Goal: Entertainment & Leisure: Browse casually

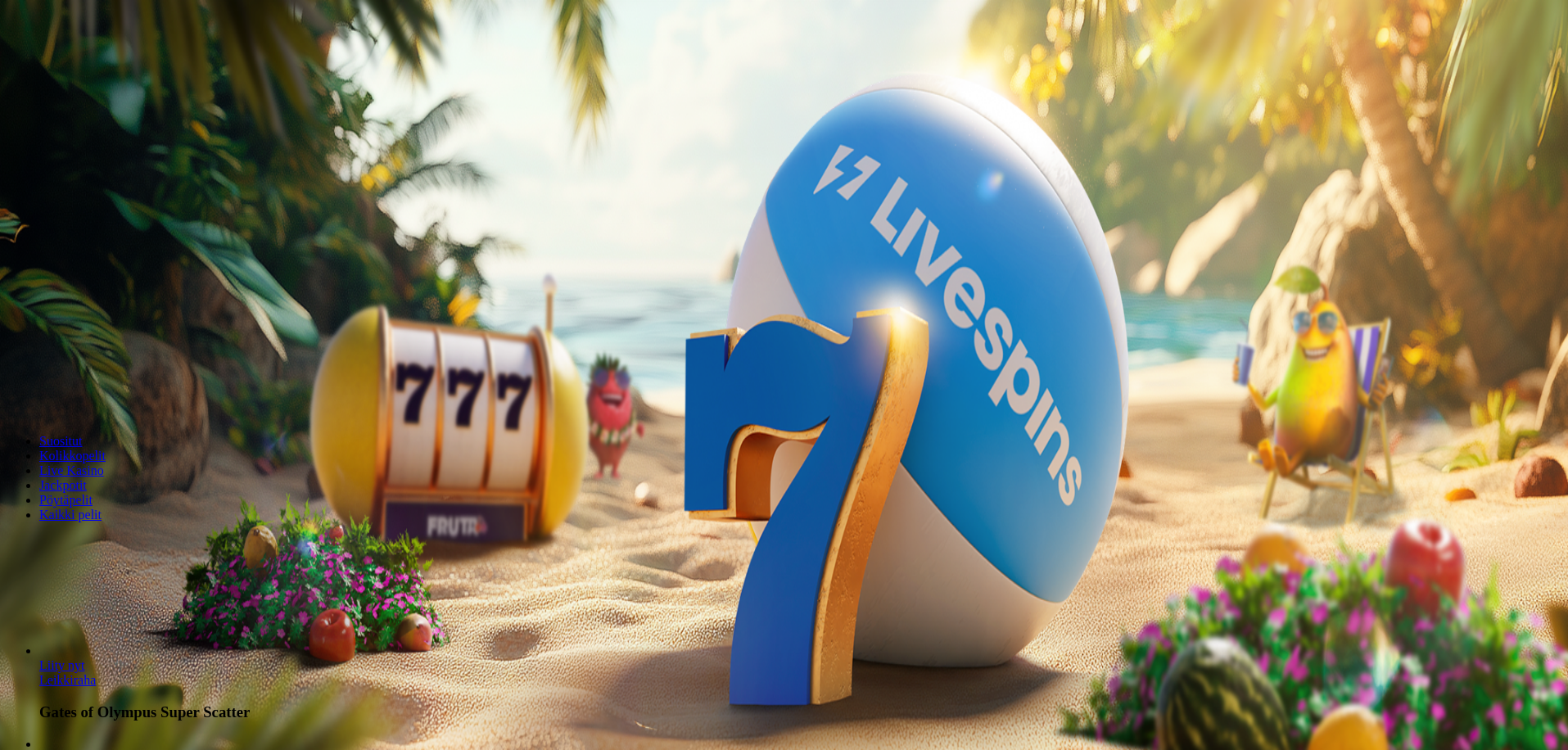
click at [93, 66] on span "Kirjaudu" at bounding box center [113, 59] width 40 height 12
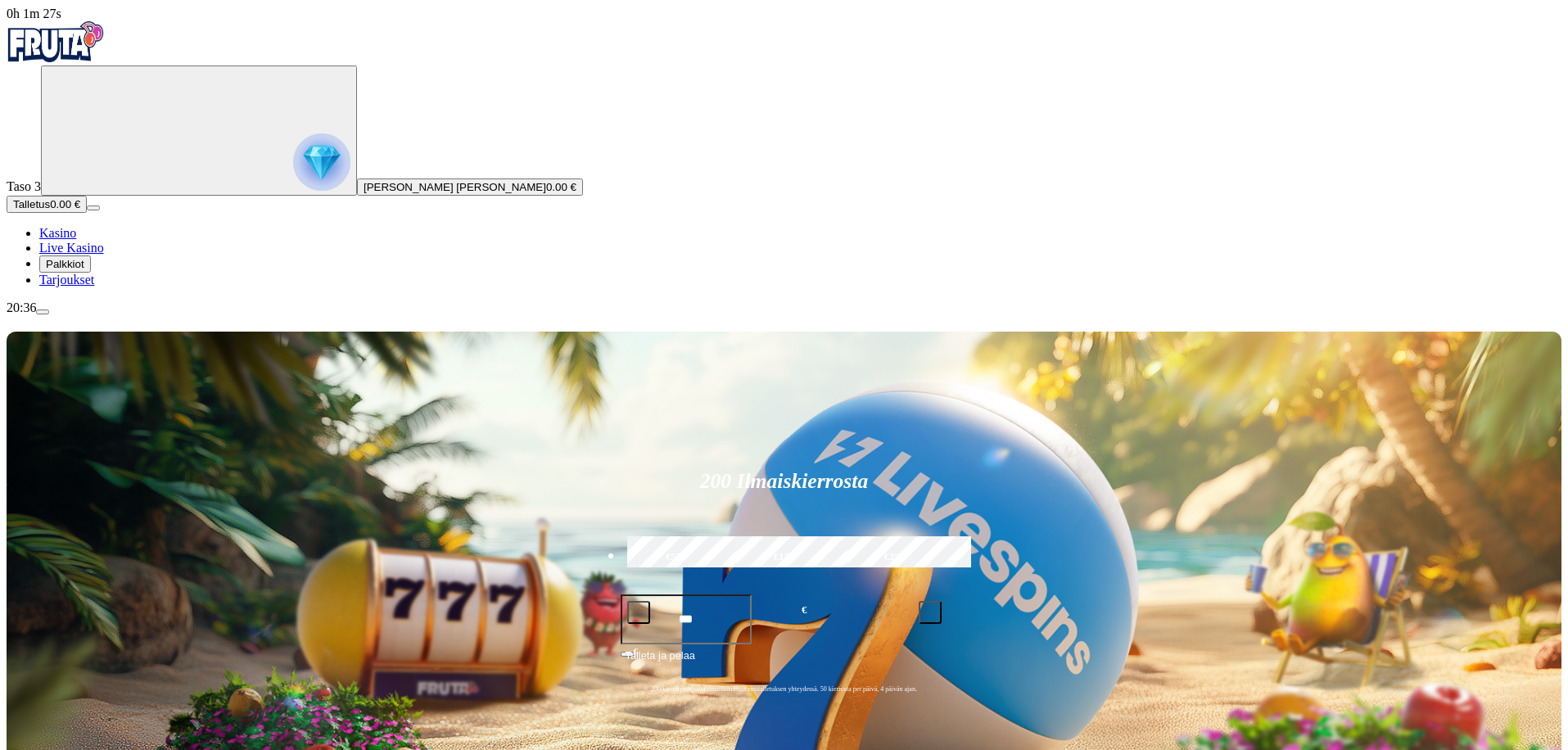
click at [84, 270] on span "Palkkiot" at bounding box center [65, 263] width 38 height 12
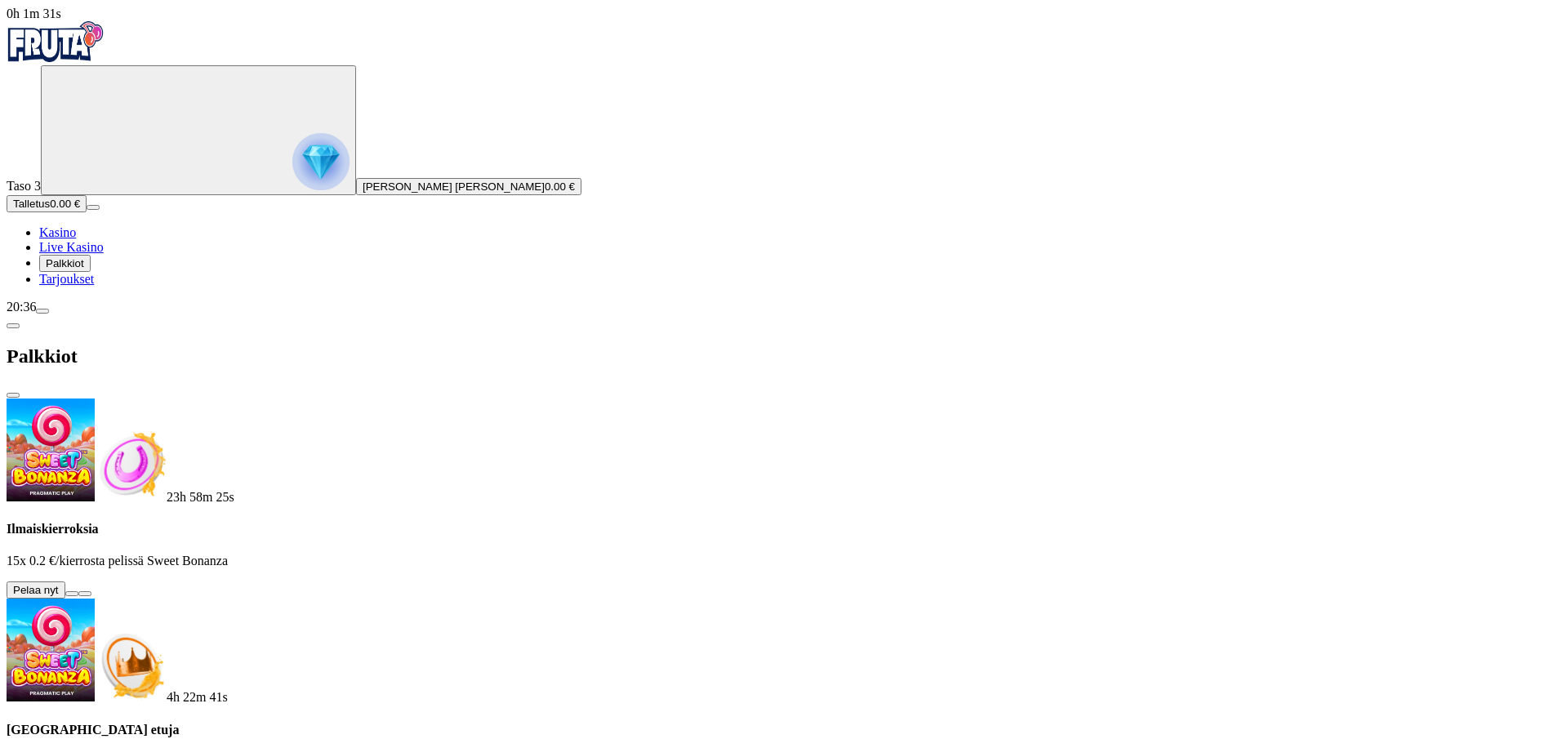
click at [78, 592] on button at bounding box center [72, 594] width 13 height 5
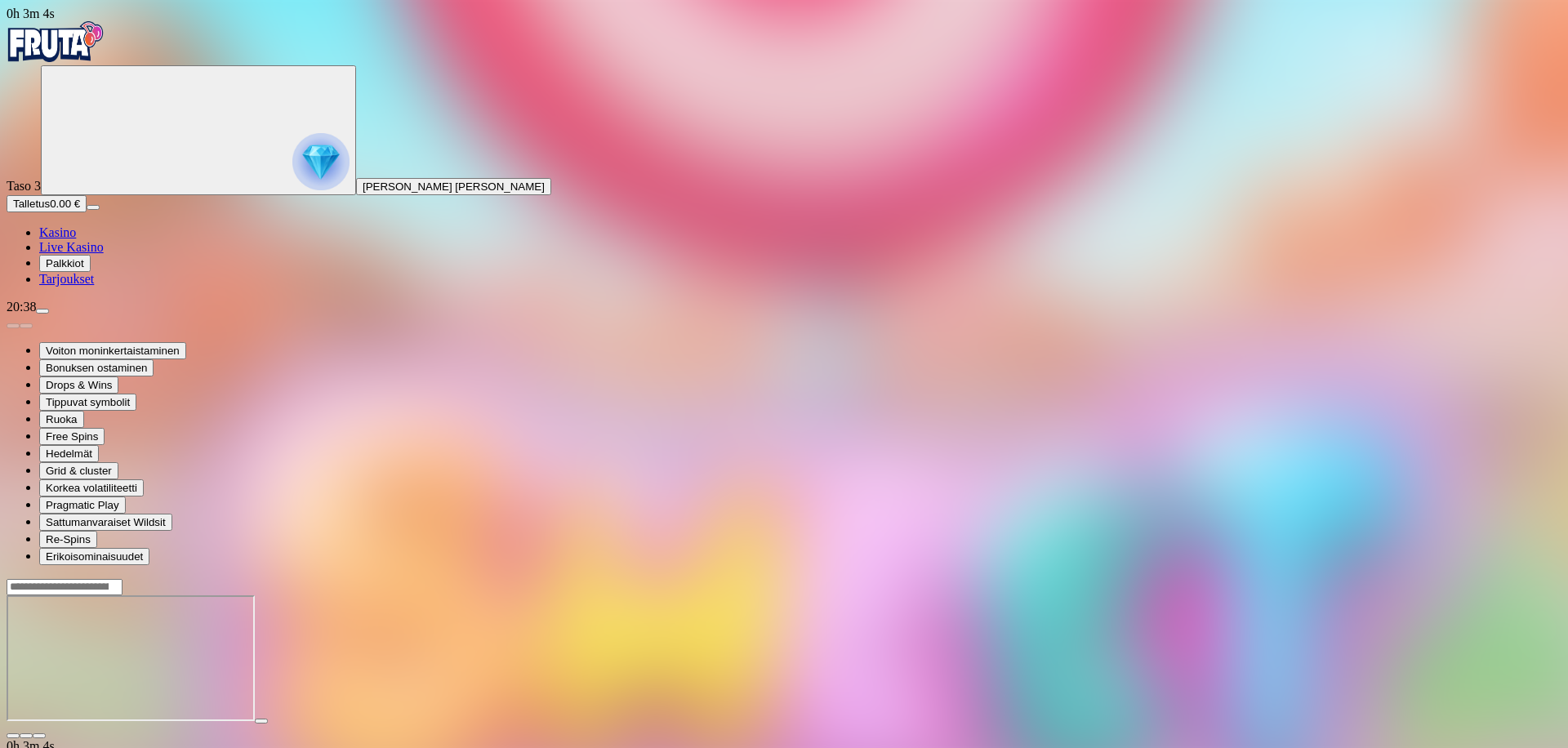
click at [13, 737] on span "close icon" at bounding box center [13, 737] width 0 height 0
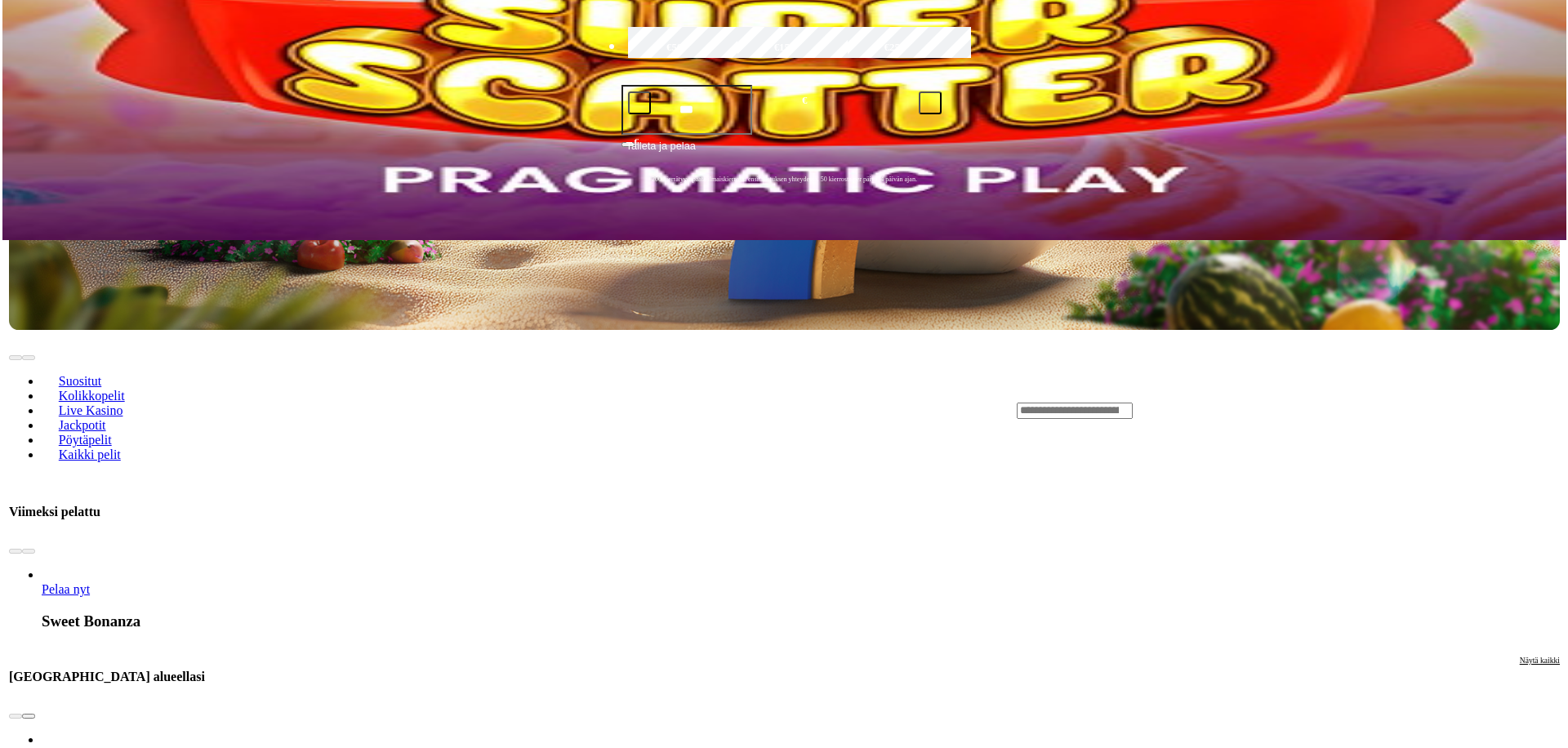
scroll to position [612, 0]
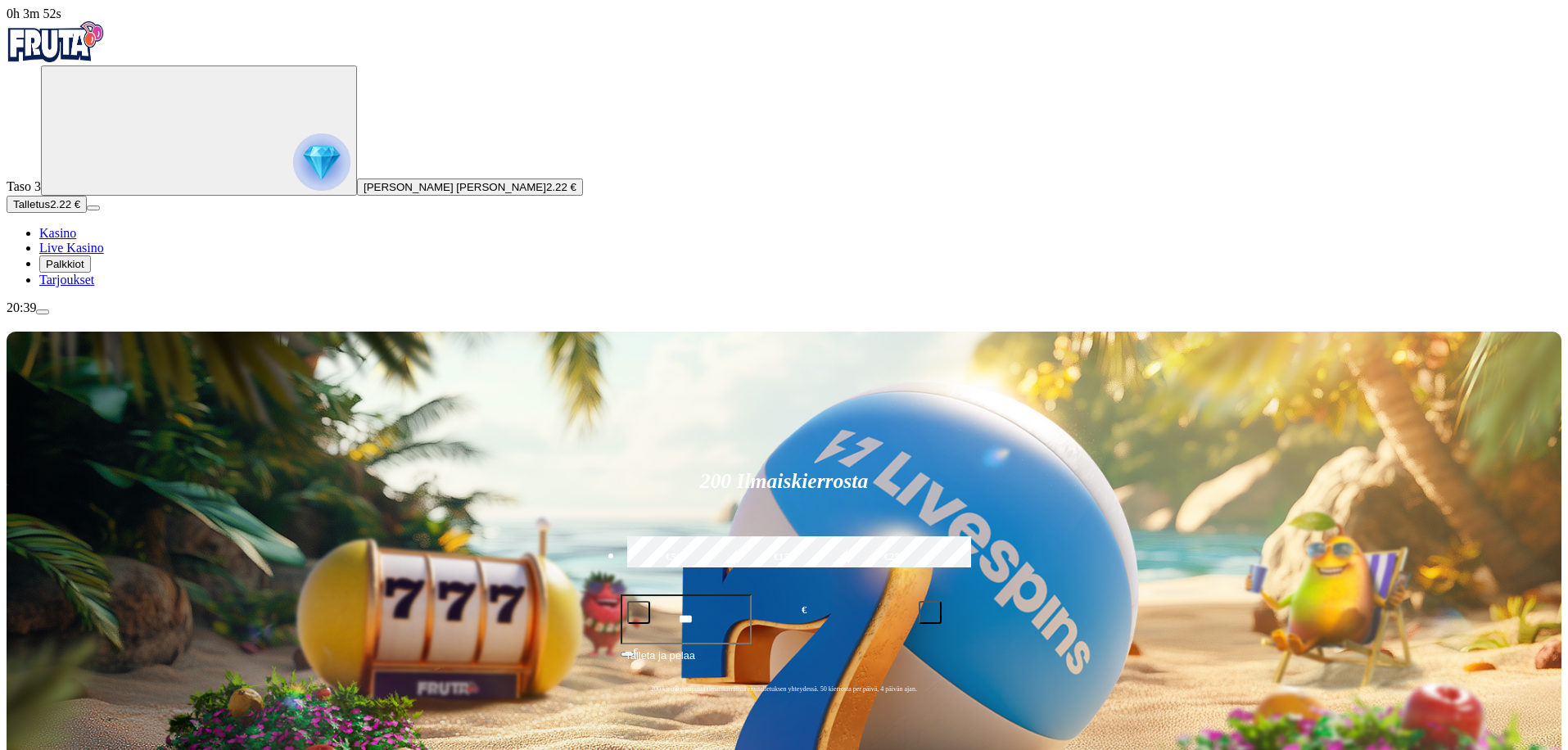
scroll to position [17, 0]
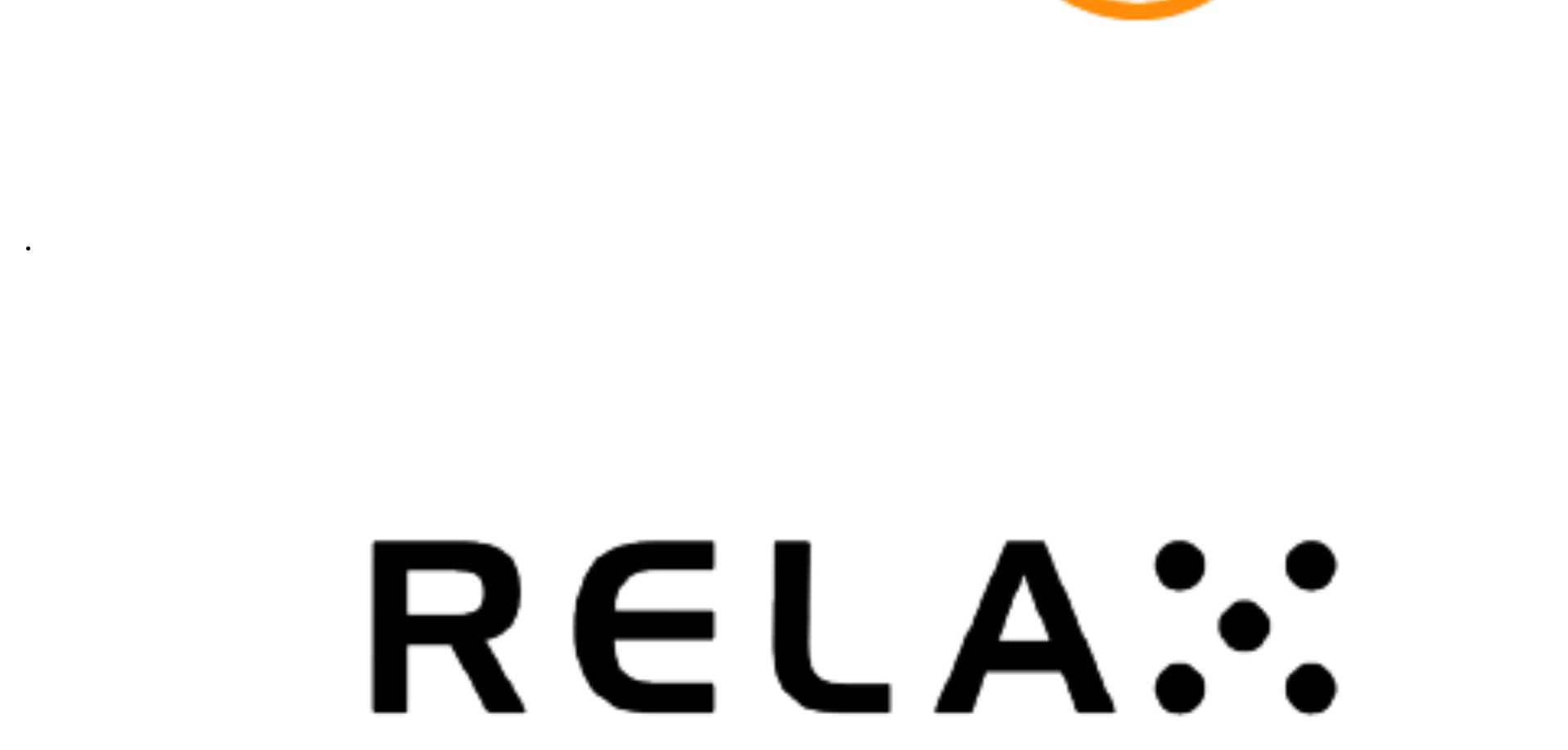
scroll to position [3781, 0]
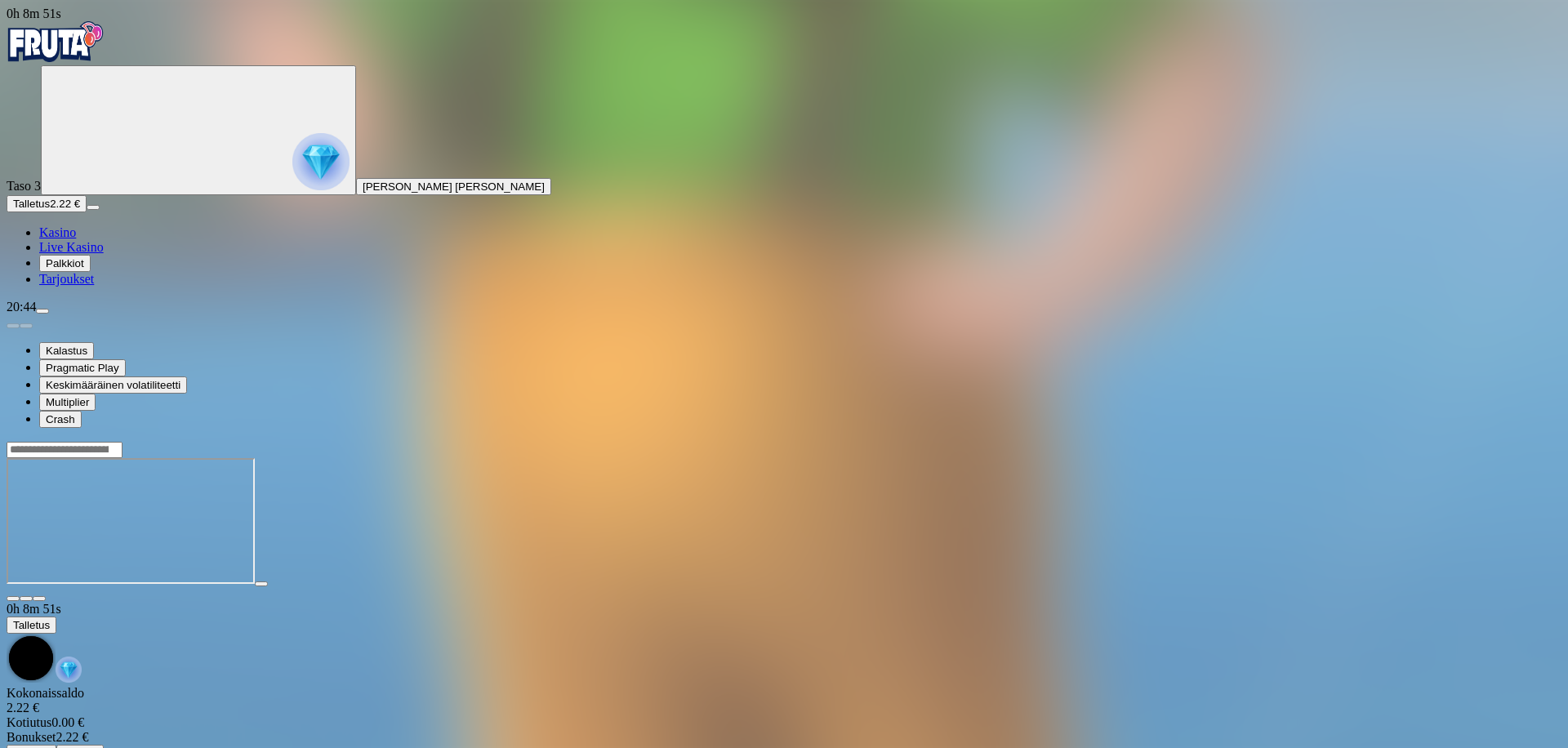
click at [13, 599] on span "close icon" at bounding box center [13, 599] width 0 height 0
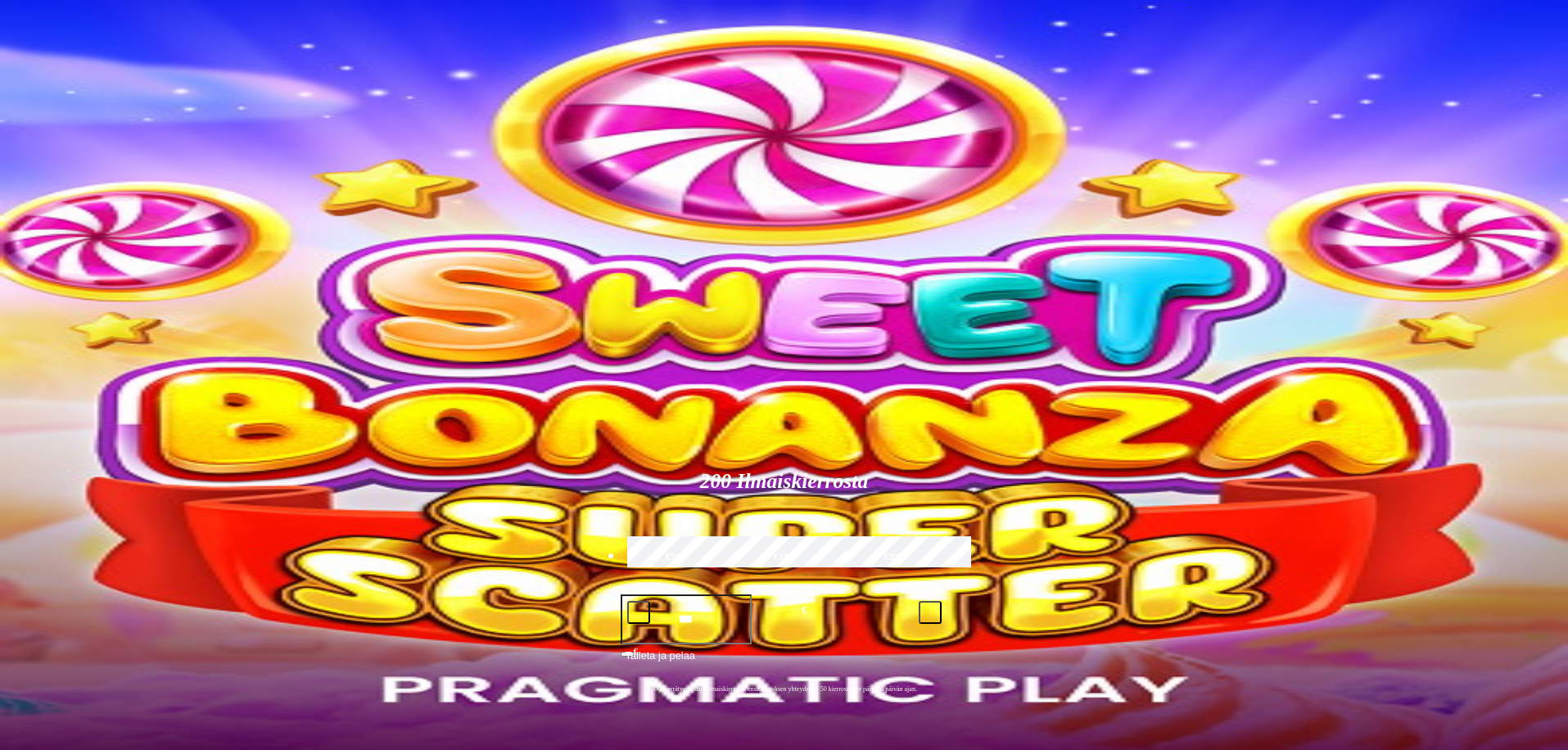
scroll to position [294, 0]
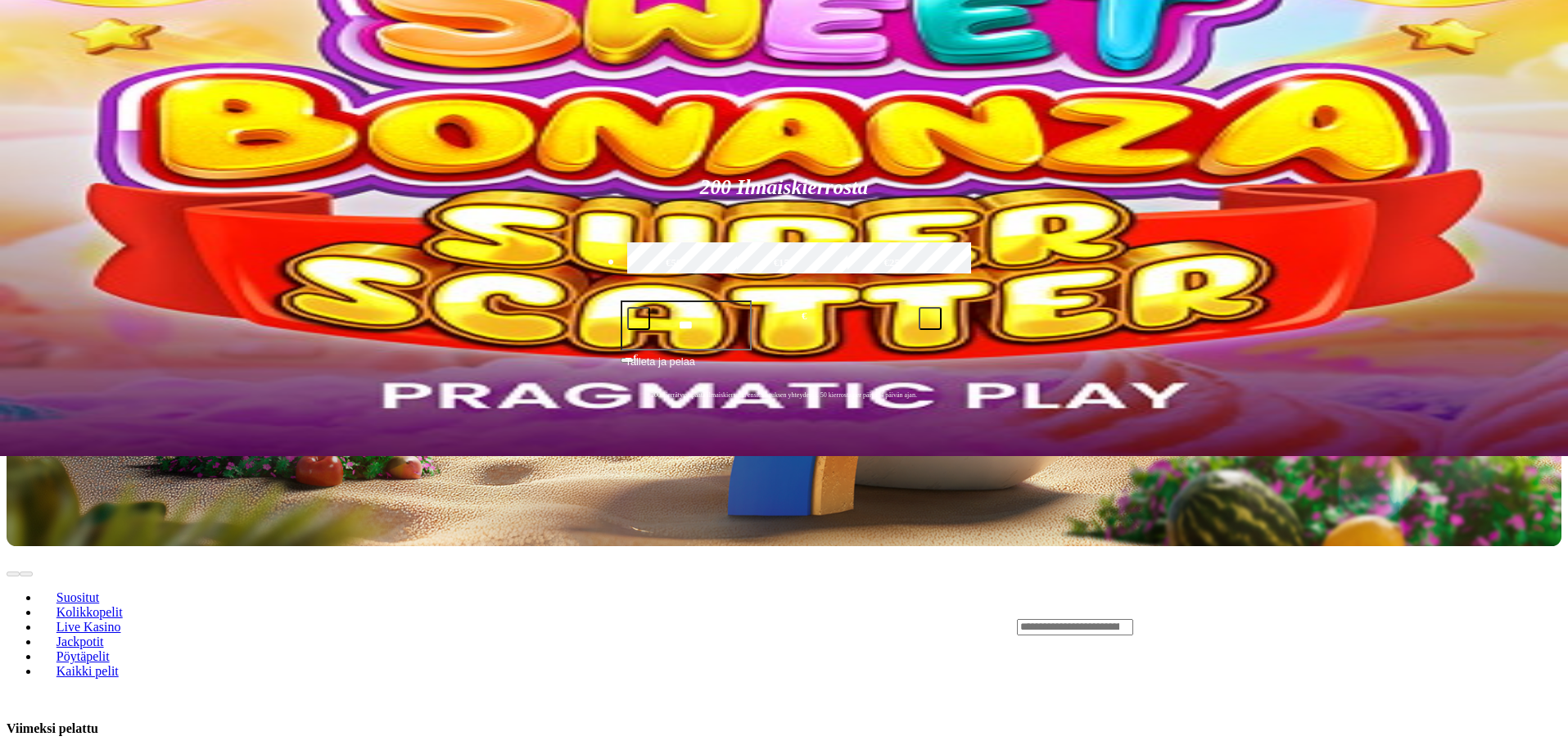
click at [1133, 619] on input "Search" at bounding box center [1075, 627] width 116 height 16
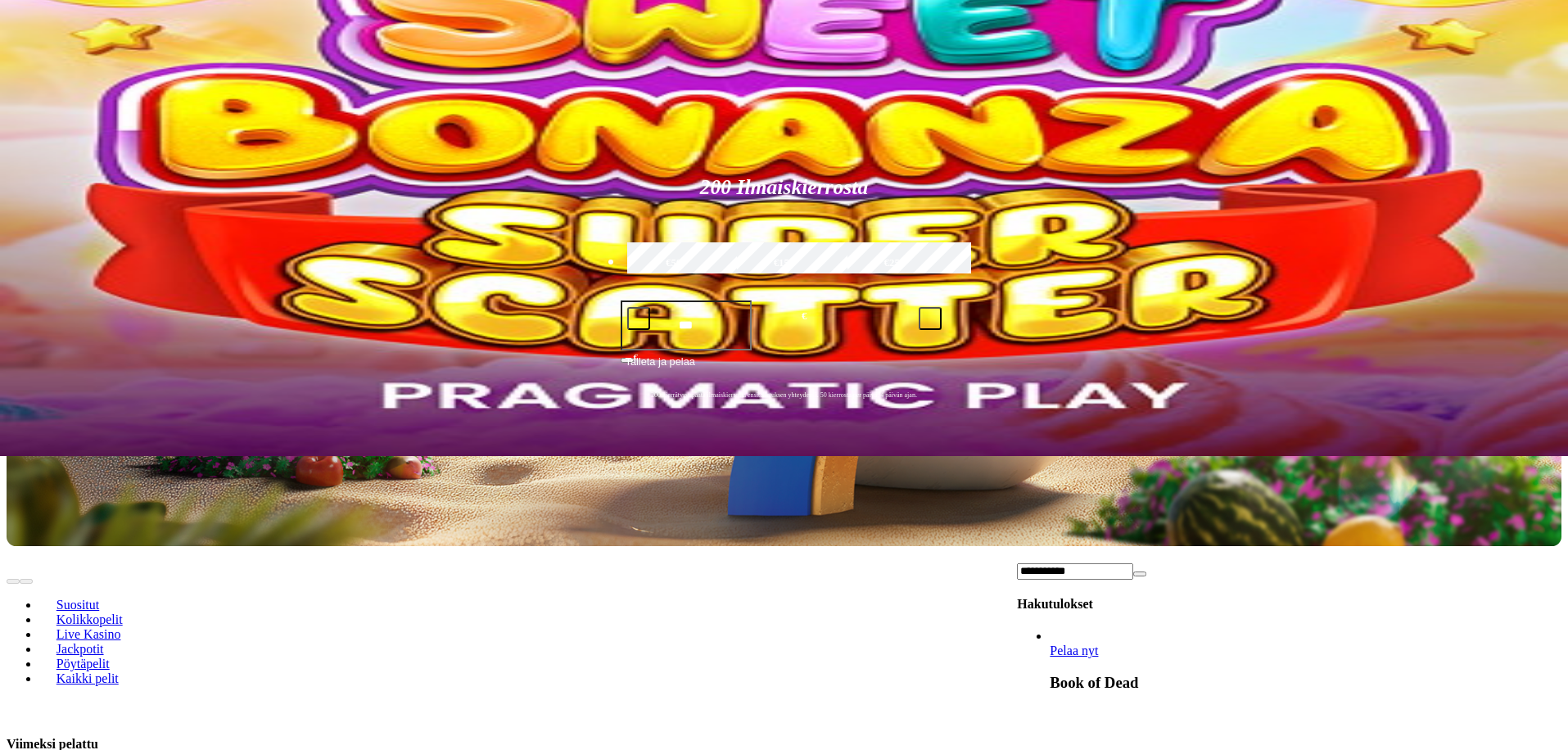
type input "**********"
click at [1050, 658] on link "Book of Dead" at bounding box center [1050, 658] width 0 height 0
